Goal: Transaction & Acquisition: Purchase product/service

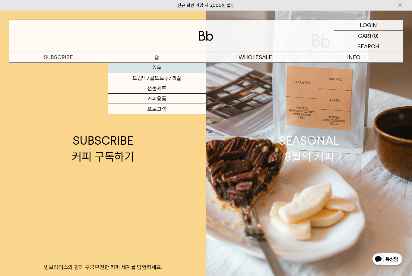
click at [153, 65] on link "원두" at bounding box center [157, 68] width 99 height 10
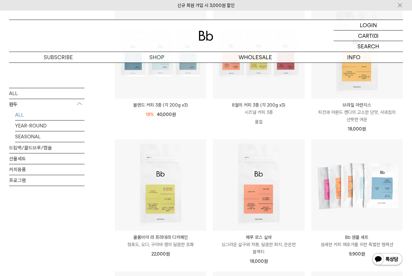
scroll to position [91, 0]
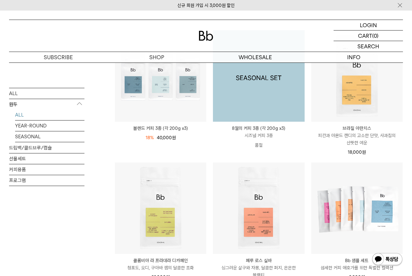
click at [285, 102] on img at bounding box center [258, 75] width 91 height 91
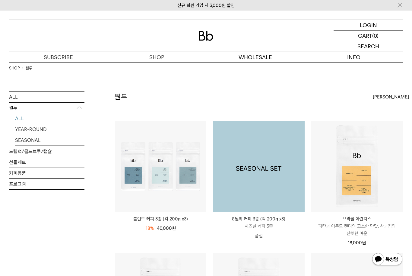
click at [278, 141] on img at bounding box center [258, 166] width 91 height 91
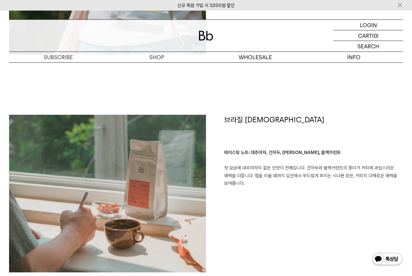
scroll to position [854, 0]
